Goal: Navigation & Orientation: Find specific page/section

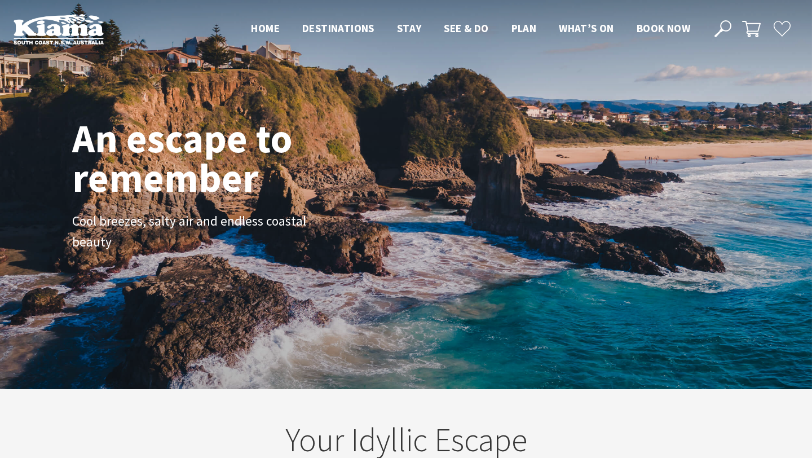
scroll to position [1, 804]
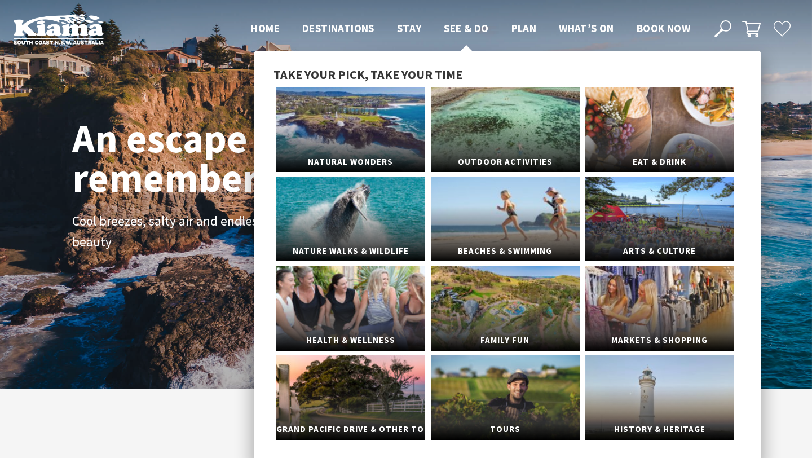
click at [472, 25] on span "See & Do" at bounding box center [466, 28] width 45 height 14
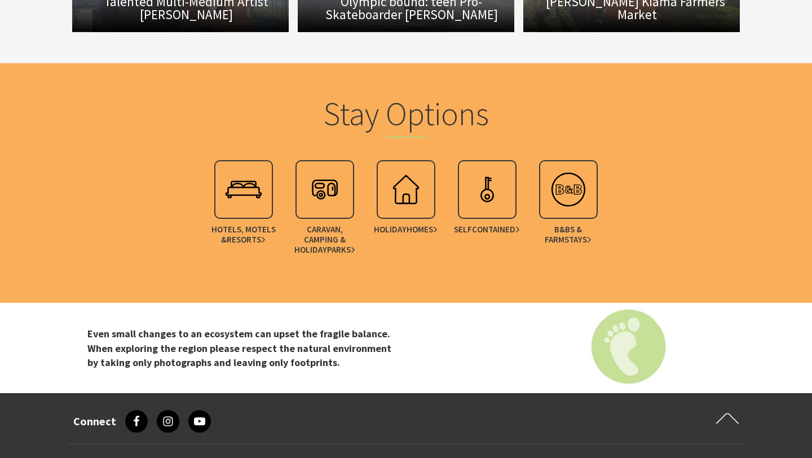
scroll to position [3216, 0]
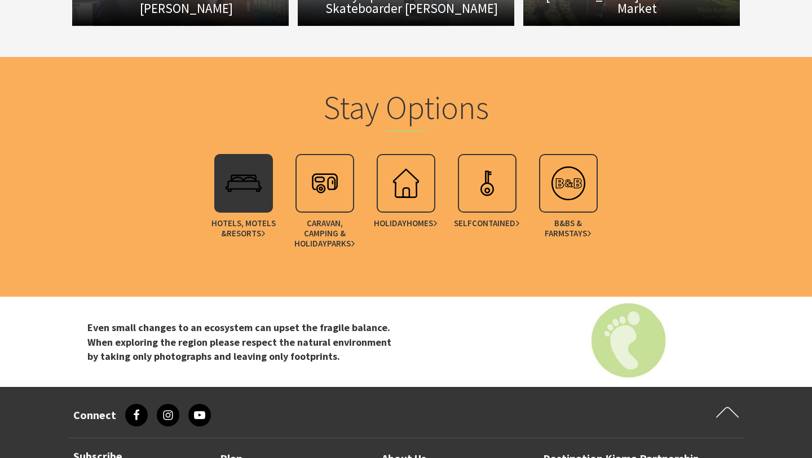
click at [258, 165] on img at bounding box center [243, 183] width 45 height 45
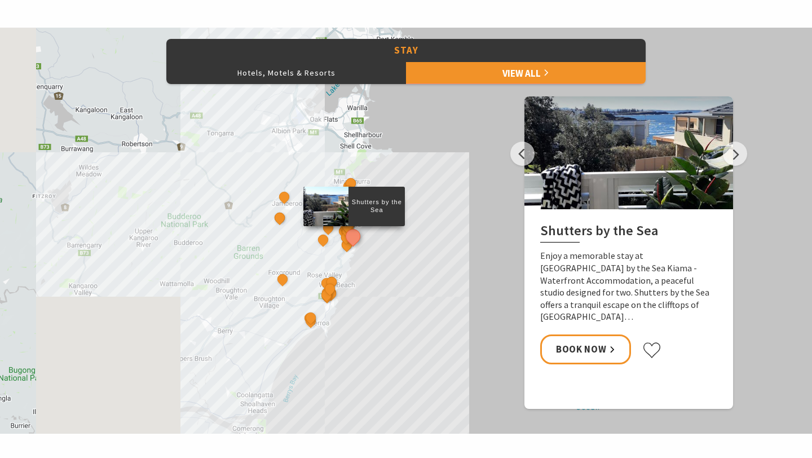
scroll to position [459, 0]
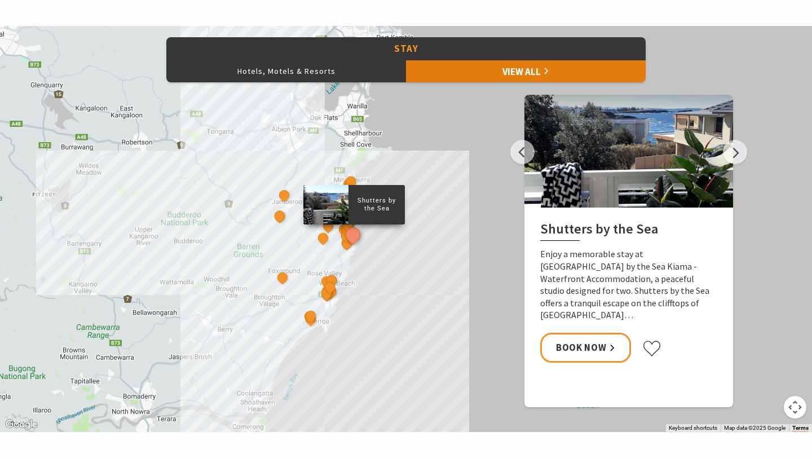
click at [454, 65] on link "View All" at bounding box center [526, 71] width 240 height 23
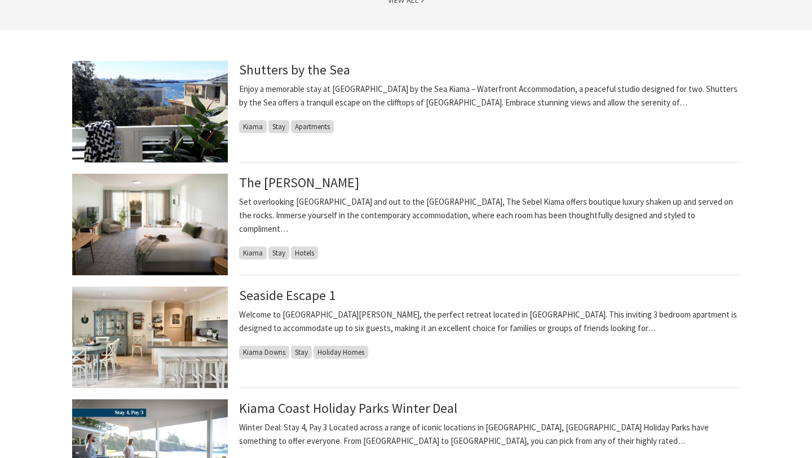
scroll to position [257, 0]
